Goal: Task Accomplishment & Management: Use online tool/utility

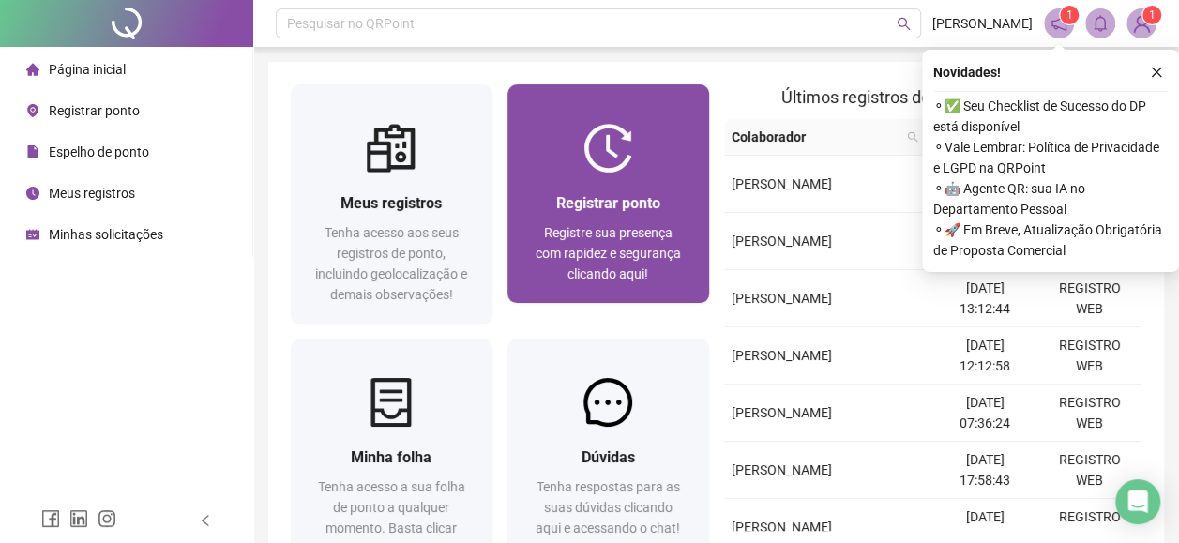
click at [583, 168] on img at bounding box center [607, 148] width 49 height 49
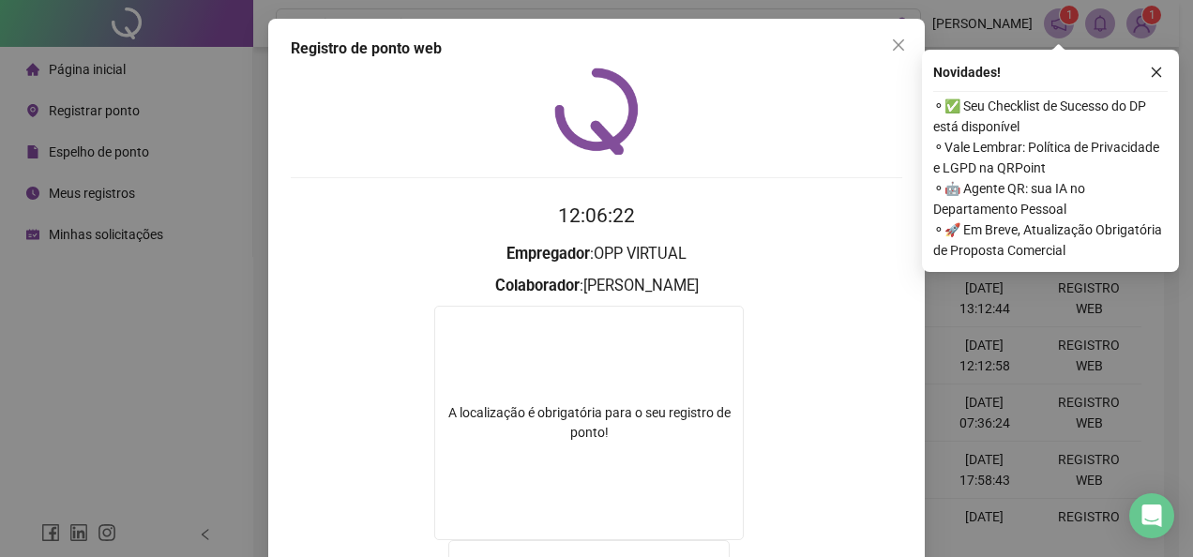
click at [902, 56] on button "Close" at bounding box center [899, 45] width 30 height 30
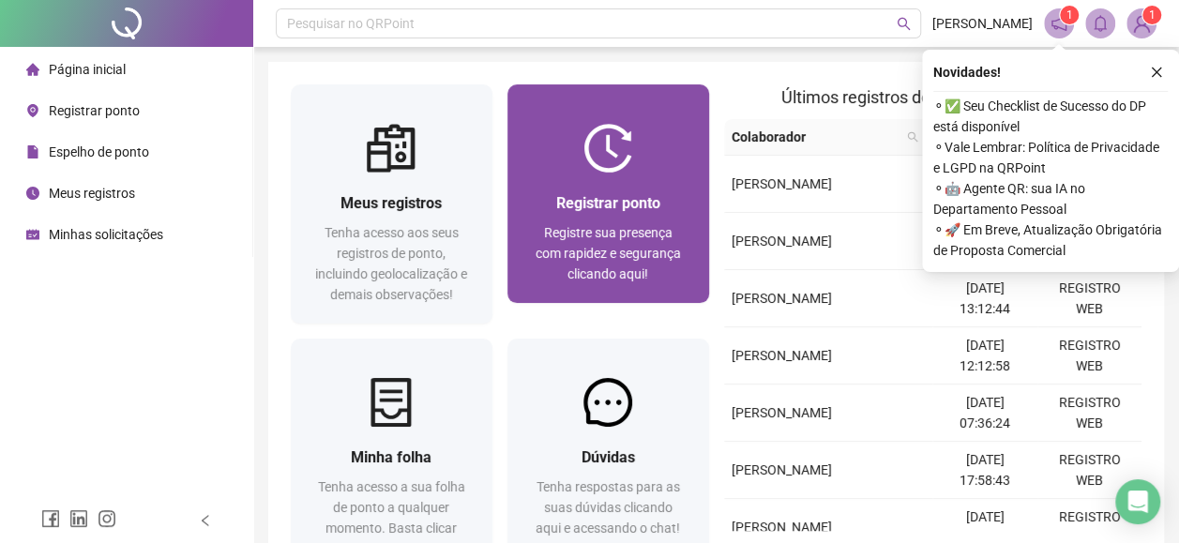
click at [616, 235] on span "Registre sua presença com rapidez e segurança clicando aqui!" at bounding box center [608, 253] width 145 height 56
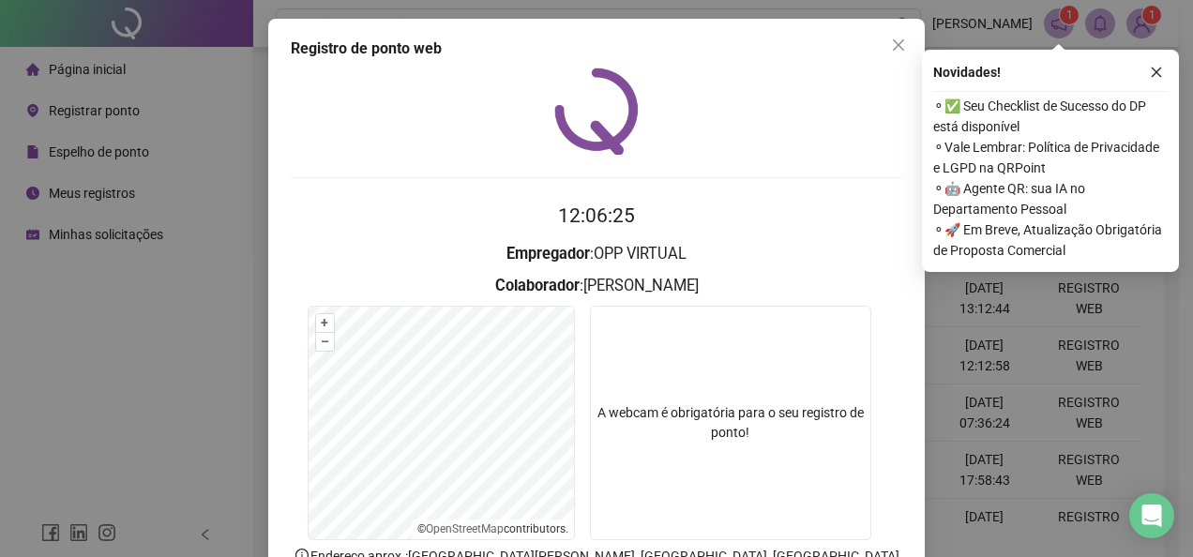
scroll to position [132, 0]
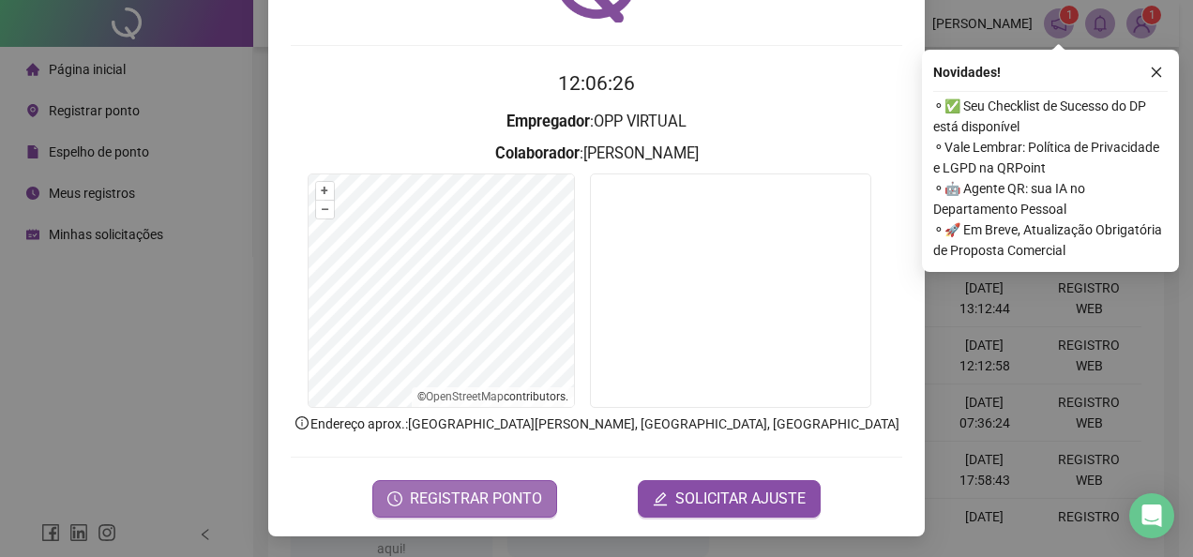
click at [508, 488] on span "REGISTRAR PONTO" at bounding box center [476, 499] width 132 height 23
